Goal: Book appointment/travel/reservation

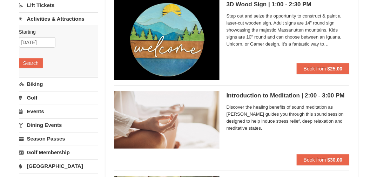
scroll to position [35, 0]
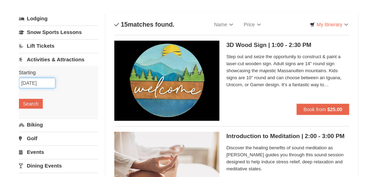
click at [37, 79] on input "09/08/2025" at bounding box center [37, 83] width 36 height 11
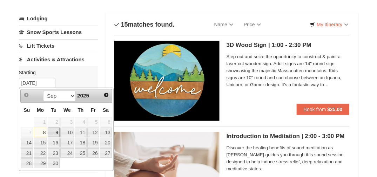
click at [57, 130] on link "9" at bounding box center [54, 133] width 12 height 10
type input "[DATE]"
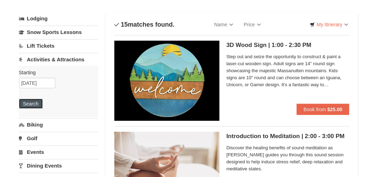
click at [38, 107] on button "Search" at bounding box center [31, 104] width 24 height 10
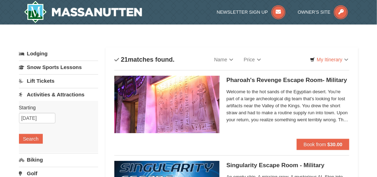
click at [52, 94] on link "Activities & Attractions" at bounding box center [59, 94] width 80 height 13
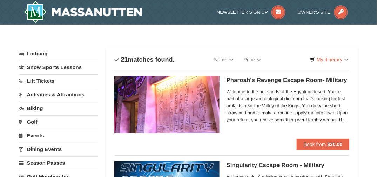
click at [52, 94] on link "Activities & Attractions" at bounding box center [59, 94] width 80 height 13
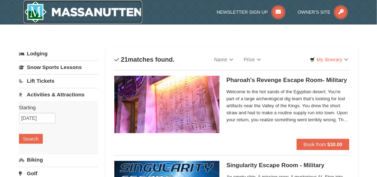
click at [86, 14] on img at bounding box center [83, 12] width 119 height 22
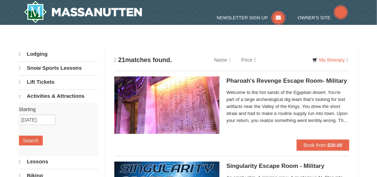
select select "9"
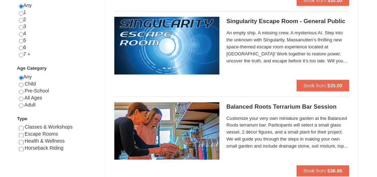
scroll to position [351, 0]
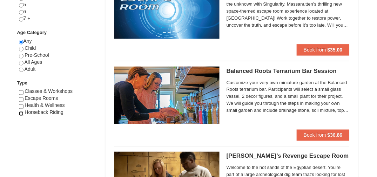
click at [21, 112] on input "checkbox" at bounding box center [21, 114] width 5 height 5
checkbox input "true"
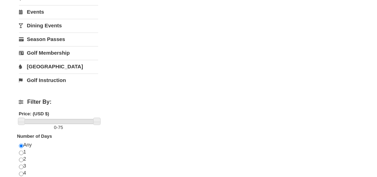
scroll to position [0, 0]
